Goal: Transaction & Acquisition: Purchase product/service

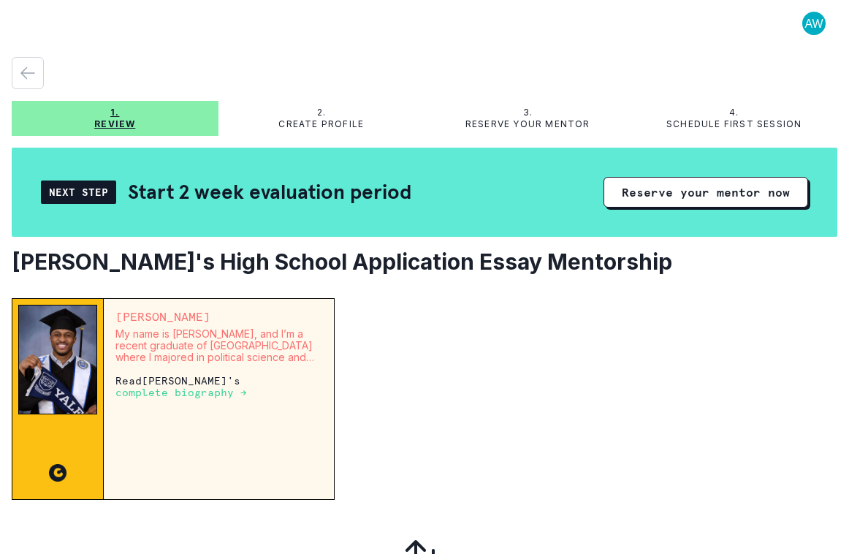
scroll to position [51, 0]
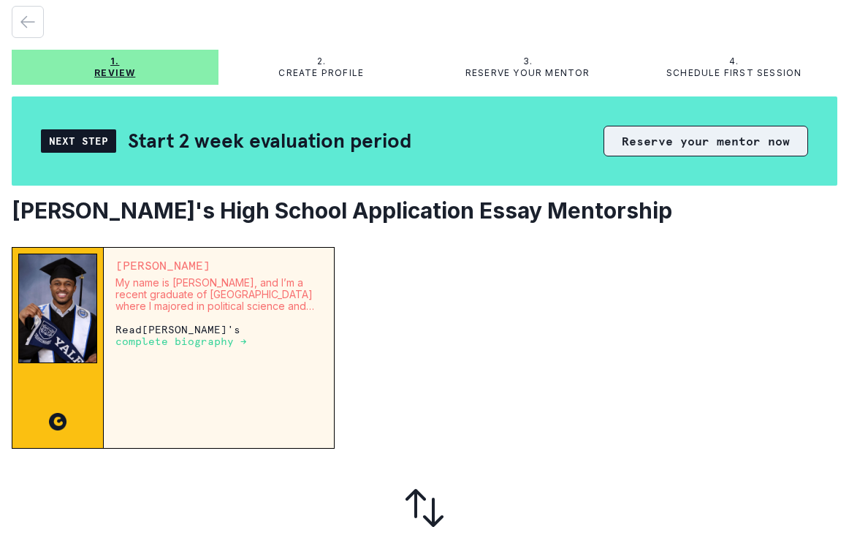
click at [691, 140] on button "Reserve your mentor now" at bounding box center [706, 141] width 205 height 31
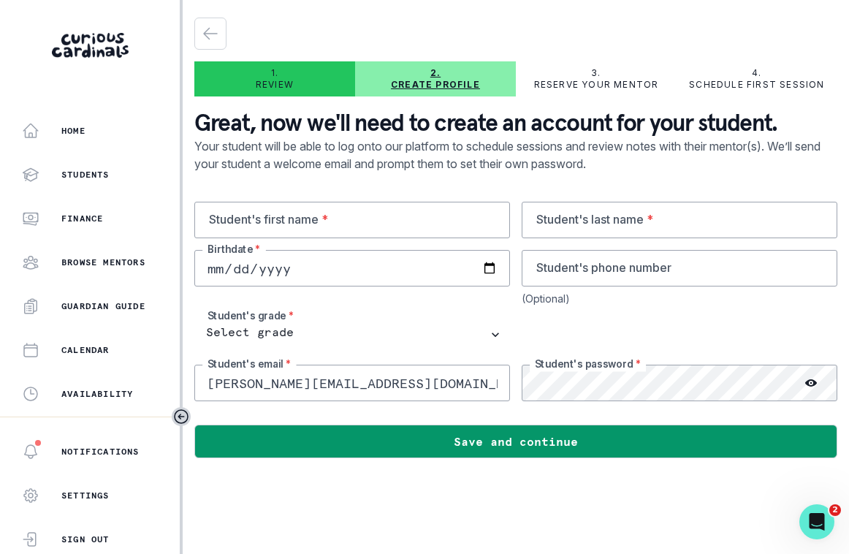
click at [595, 75] on p "3." at bounding box center [596, 73] width 10 height 12
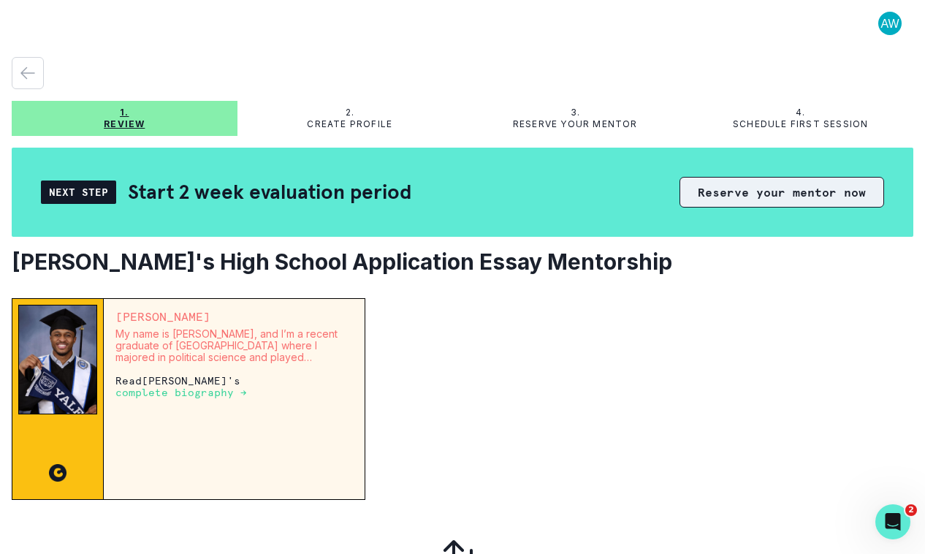
click at [752, 206] on button "Reserve your mentor now" at bounding box center [782, 192] width 205 height 31
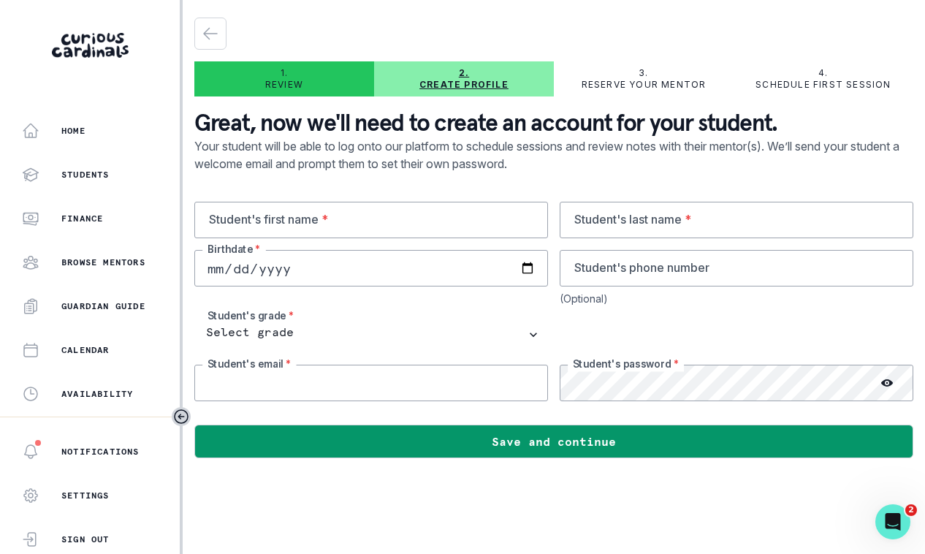
type input "[PERSON_NAME][EMAIL_ADDRESS][DOMAIN_NAME]"
click at [626, 80] on p "Reserve your mentor" at bounding box center [644, 85] width 125 height 12
click at [207, 31] on icon "button" at bounding box center [211, 34] width 18 height 18
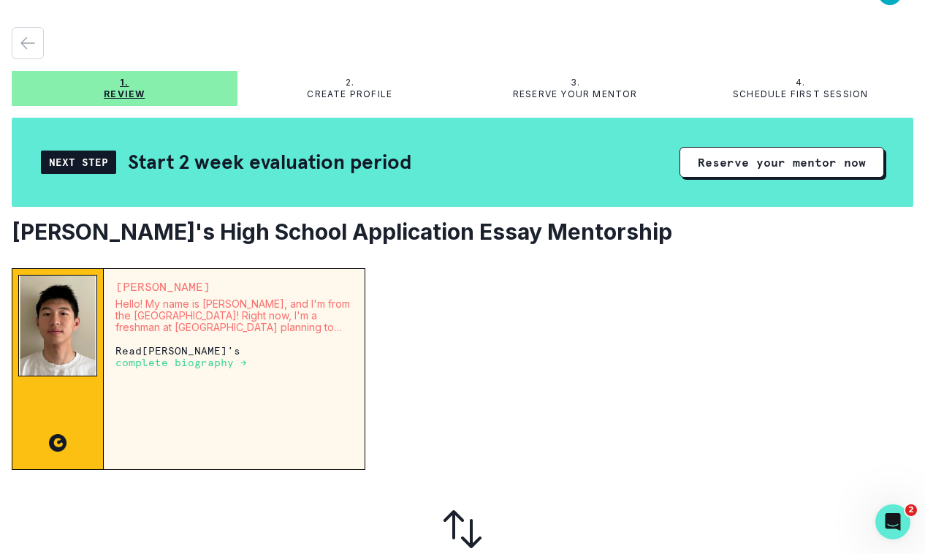
scroll to position [21, 0]
